Goal: Task Accomplishment & Management: Manage account settings

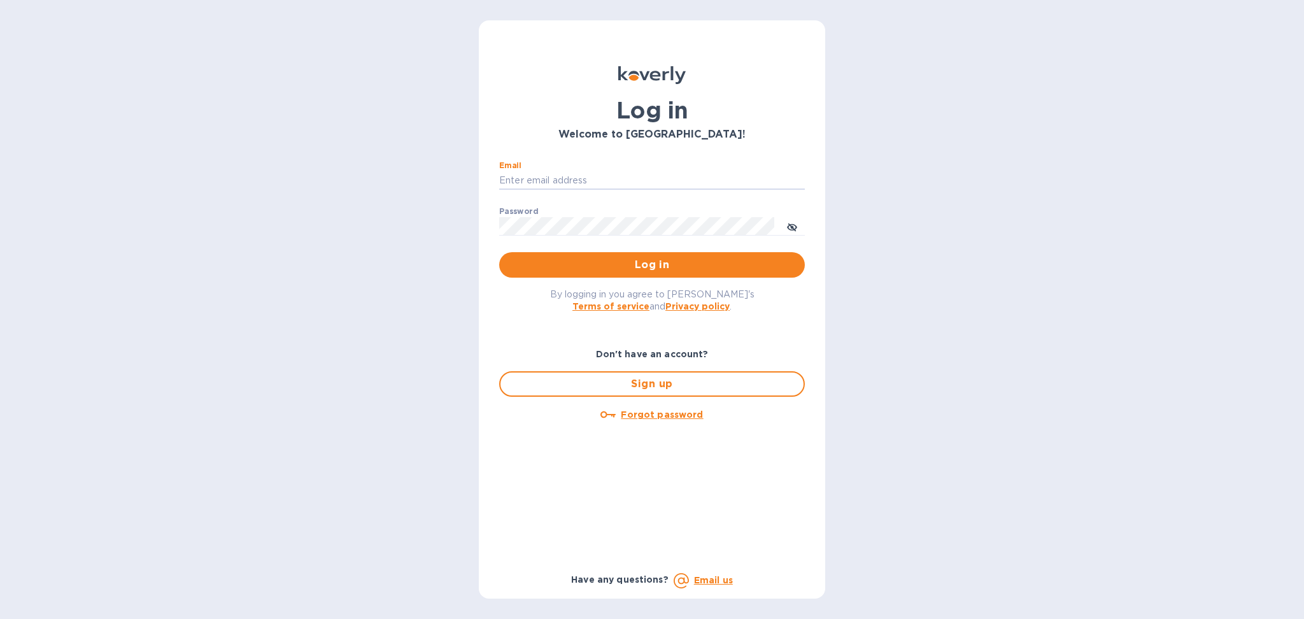
click at [569, 189] on input "Email" at bounding box center [652, 180] width 306 height 19
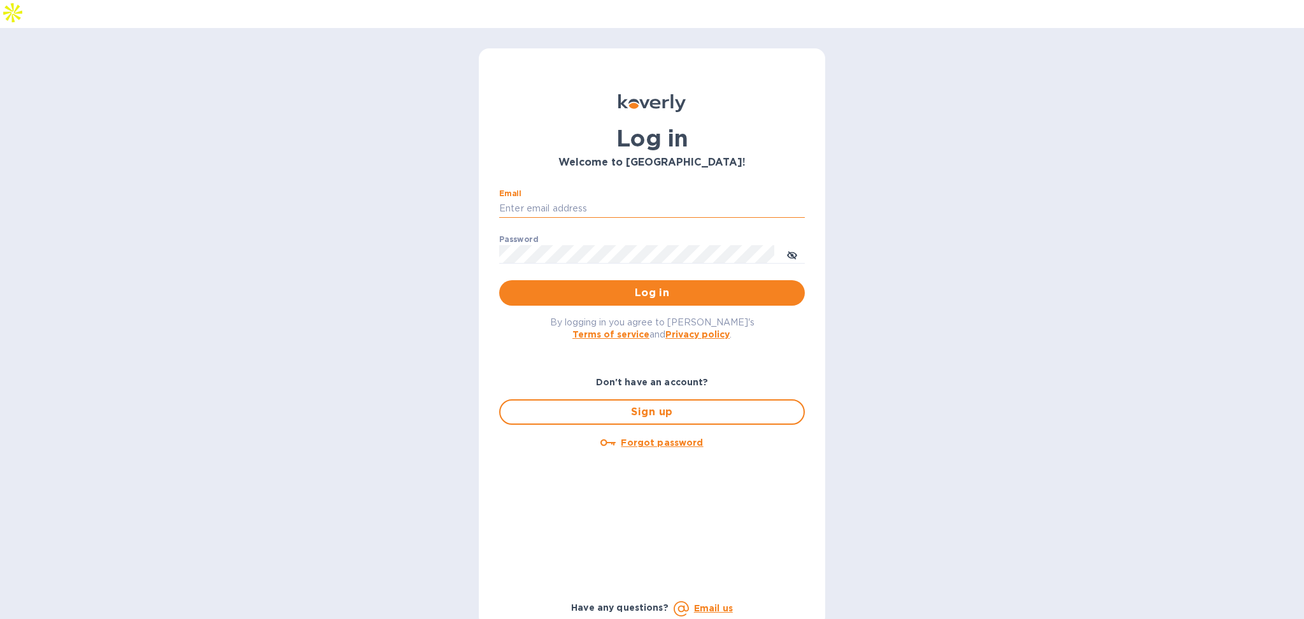
type input "alexis@lookoutgl.com"
click at [645, 285] on span "Log in" at bounding box center [652, 292] width 285 height 15
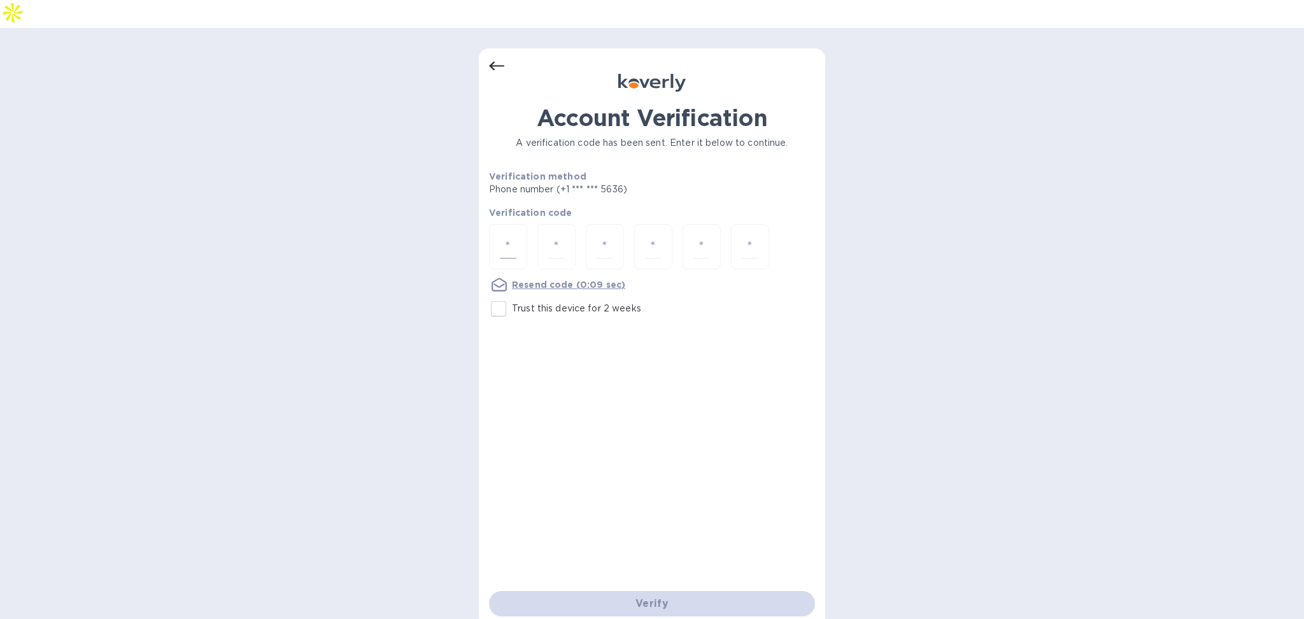
click at [526, 224] on div at bounding box center [508, 246] width 38 height 45
click at [491, 296] on input "Trust this device for 2 weeks" at bounding box center [498, 309] width 27 height 27
checkbox input "true"
click at [517, 224] on div at bounding box center [508, 246] width 38 height 45
type input "1"
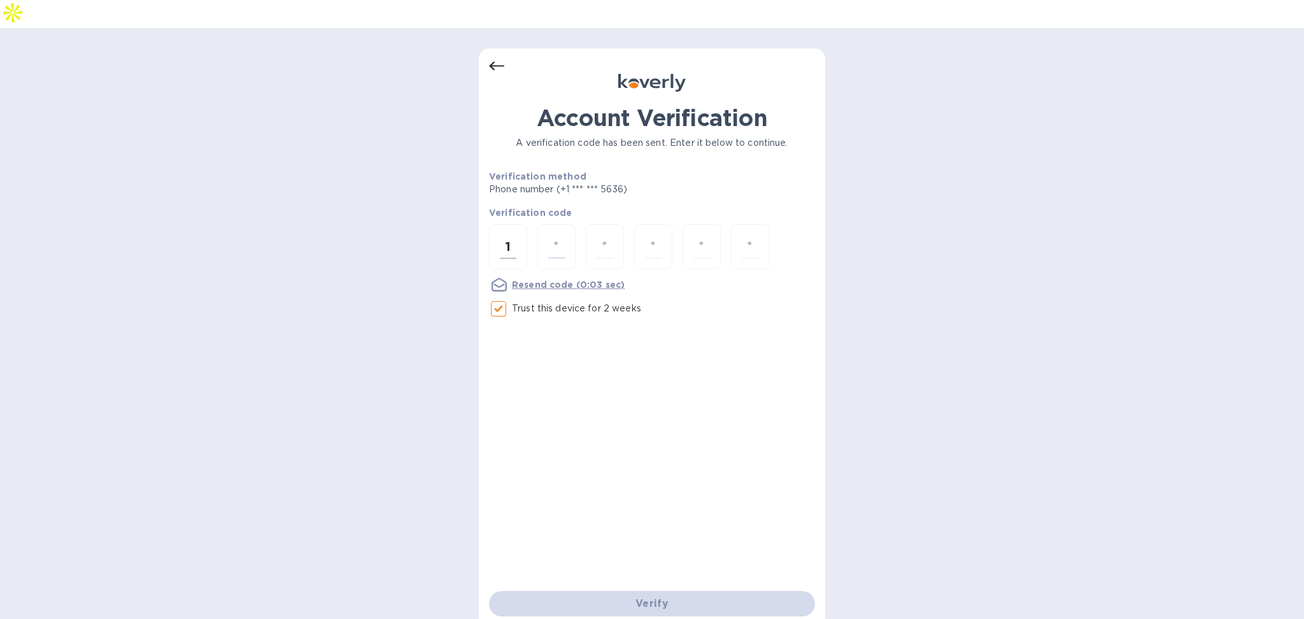
type input "6"
type input "4"
type input "8"
type input "7"
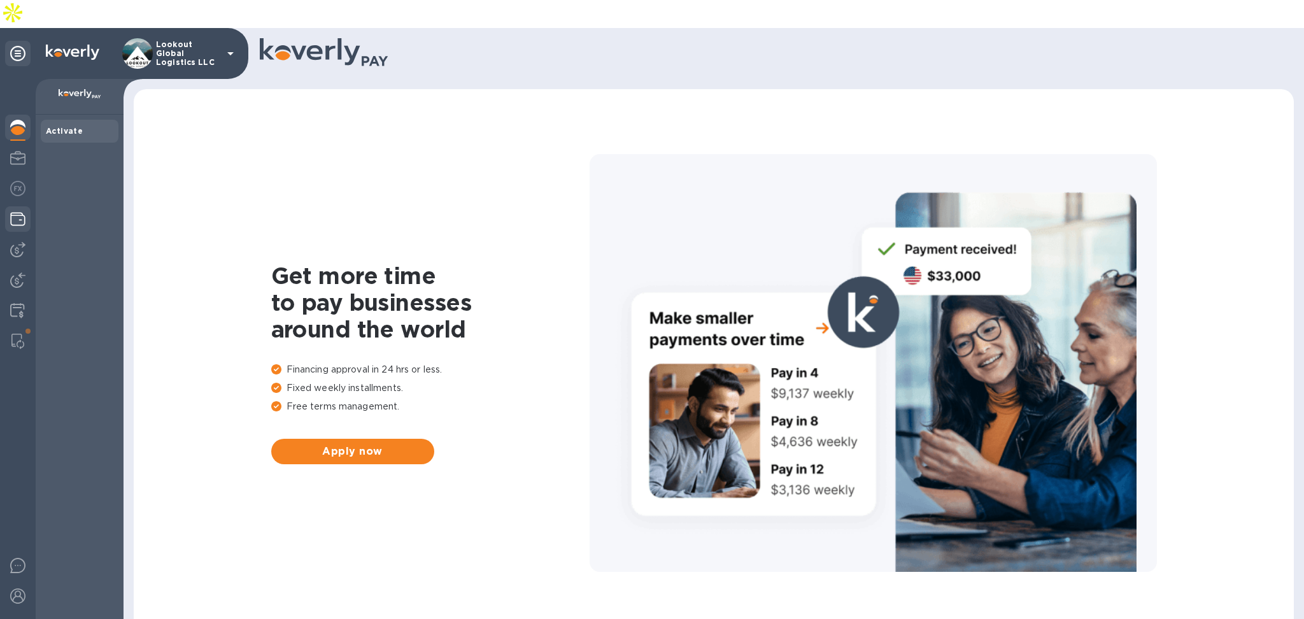
click at [20, 211] on img at bounding box center [17, 218] width 15 height 15
